Goal: Task Accomplishment & Management: Complete application form

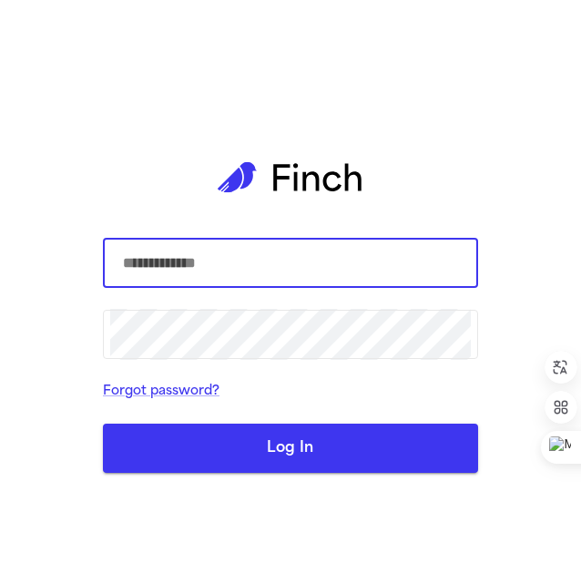
click at [103, 424] on button "Log In" at bounding box center [290, 448] width 375 height 49
type input "**********"
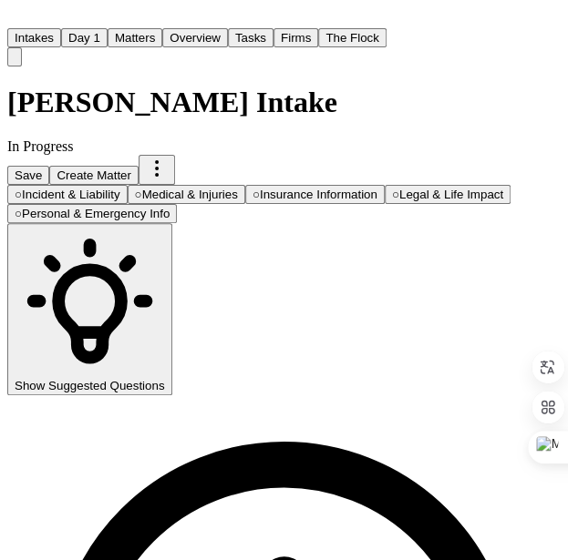
click at [169, 207] on span "Personal & Emergency Info" at bounding box center [96, 214] width 148 height 14
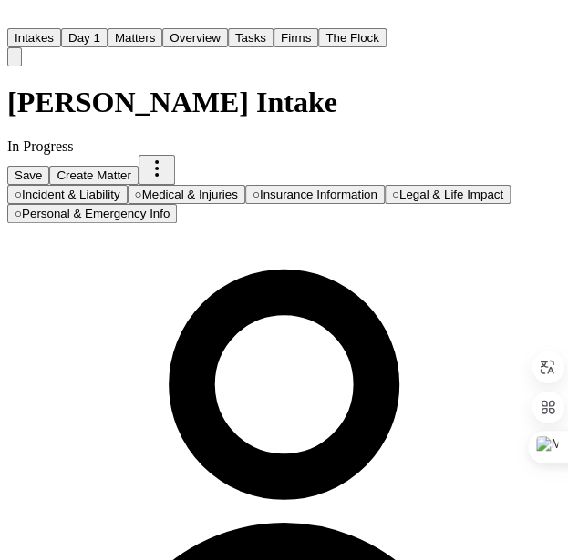
drag, startPoint x: 177, startPoint y: 273, endPoint x: -2, endPoint y: 284, distance: 178.9
